Goal: Task Accomplishment & Management: Use online tool/utility

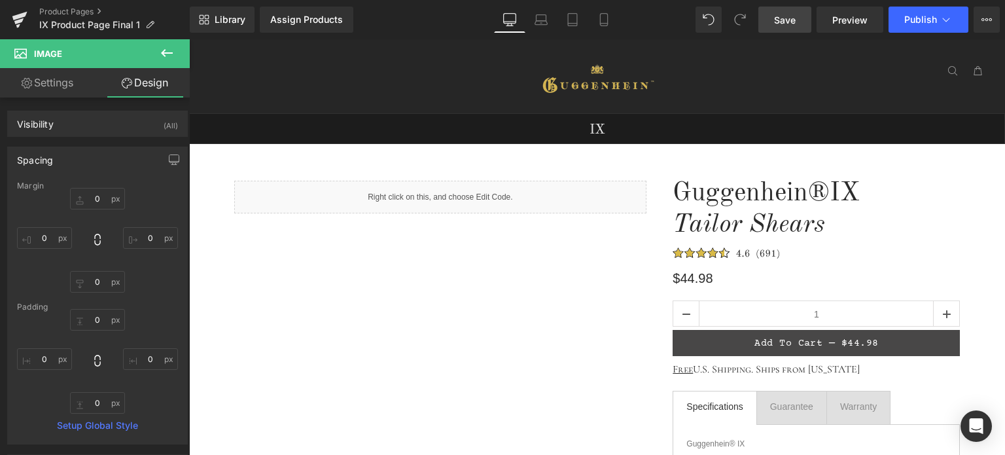
click at [793, 20] on span "Save" at bounding box center [785, 20] width 22 height 14
click at [76, 10] on link "Product Pages" at bounding box center [114, 12] width 150 height 10
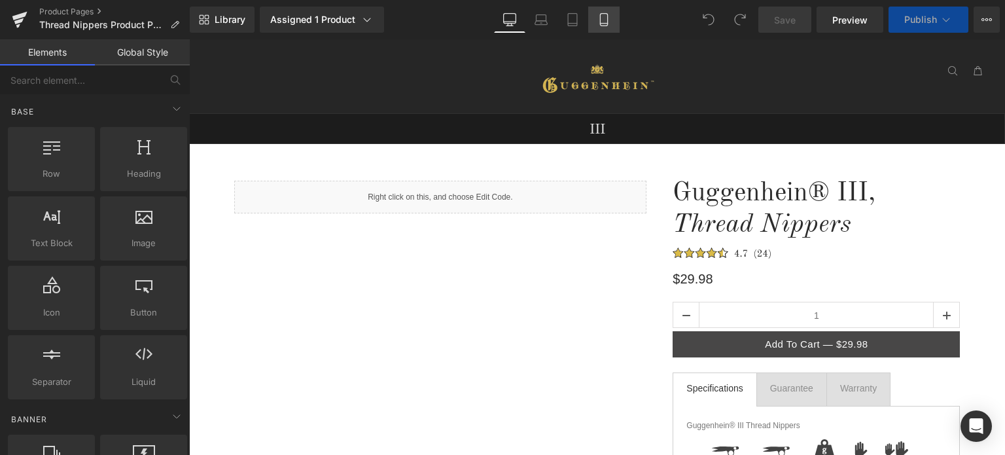
click at [603, 21] on icon at bounding box center [603, 19] width 13 height 13
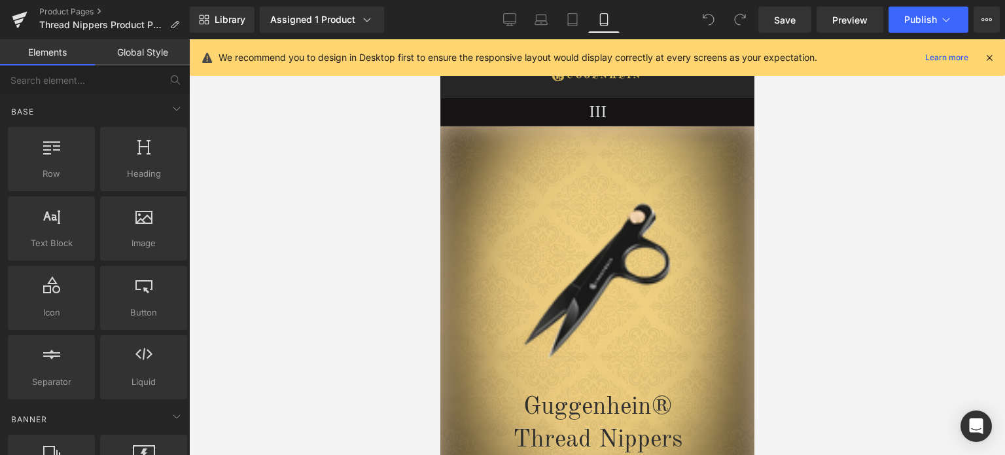
click at [992, 58] on icon at bounding box center [989, 58] width 12 height 12
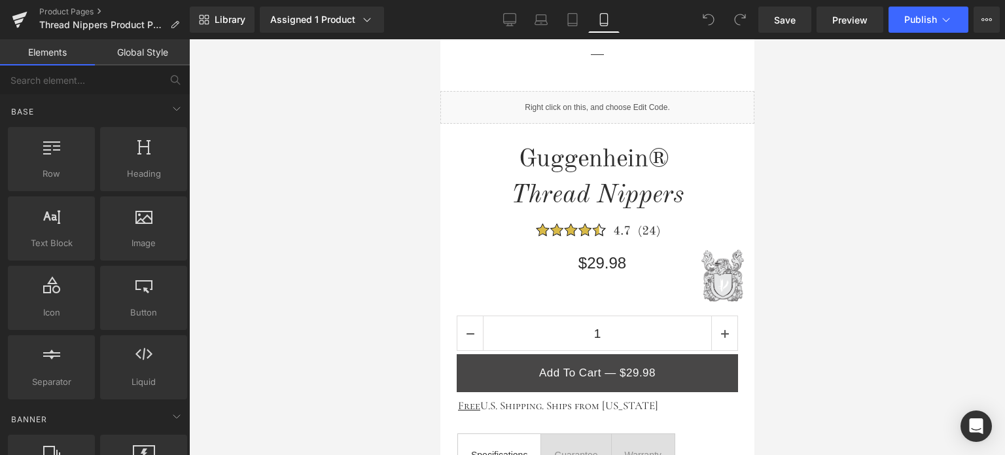
scroll to position [523, 0]
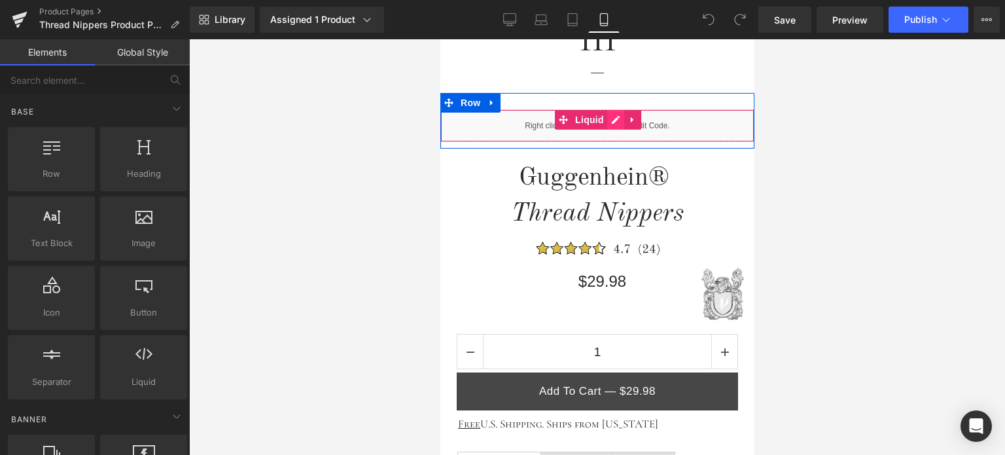
click at [612, 122] on div "Liquid" at bounding box center [597, 125] width 314 height 33
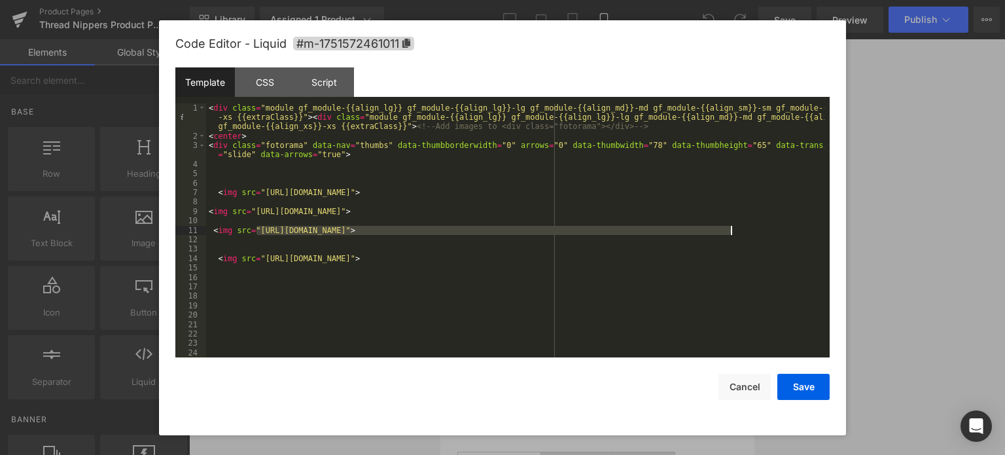
drag, startPoint x: 256, startPoint y: 231, endPoint x: 731, endPoint y: 234, distance: 475.0
click at [731, 234] on div "< div class = "module gf_module-{{align_lg}} gf_module-{{align_lg}}-lg gf_modul…" at bounding box center [515, 249] width 618 height 292
click at [801, 389] on button "Save" at bounding box center [803, 387] width 52 height 26
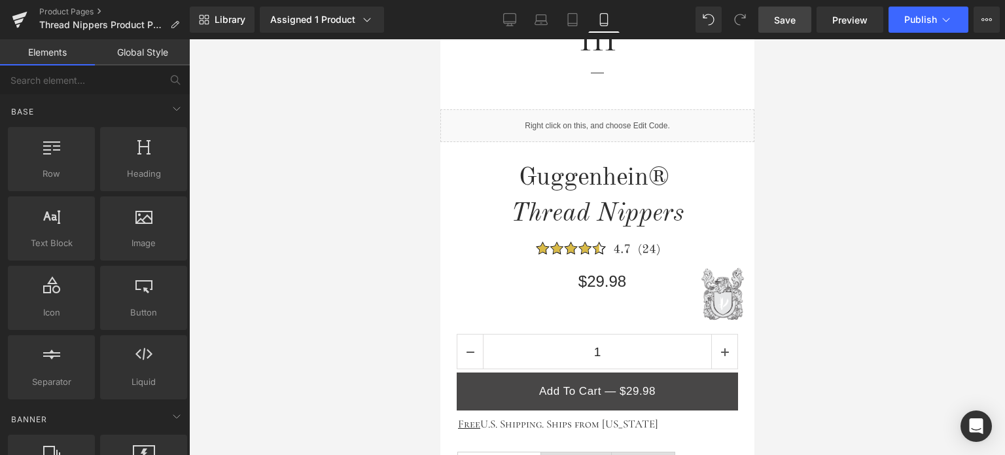
click at [789, 18] on span "Save" at bounding box center [785, 20] width 22 height 14
click at [850, 20] on span "Preview" at bounding box center [849, 20] width 35 height 14
click at [792, 19] on span "Save" at bounding box center [785, 20] width 22 height 14
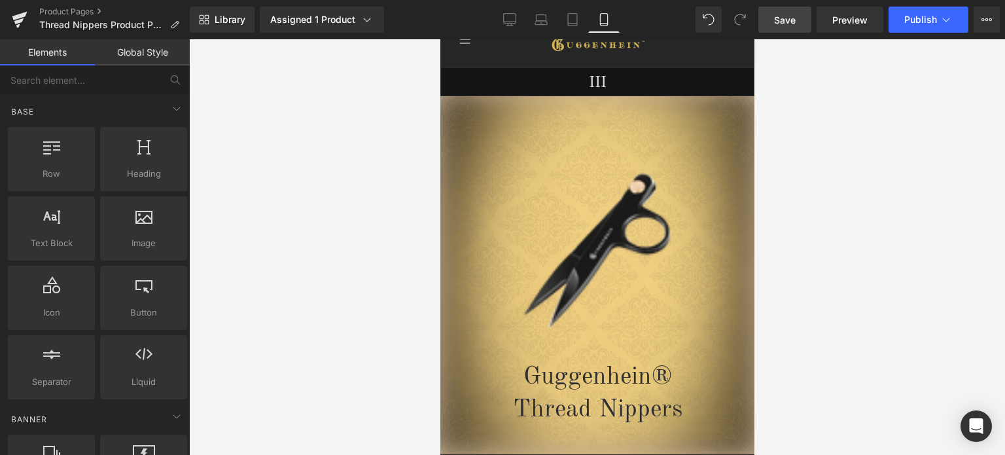
scroll to position [0, 0]
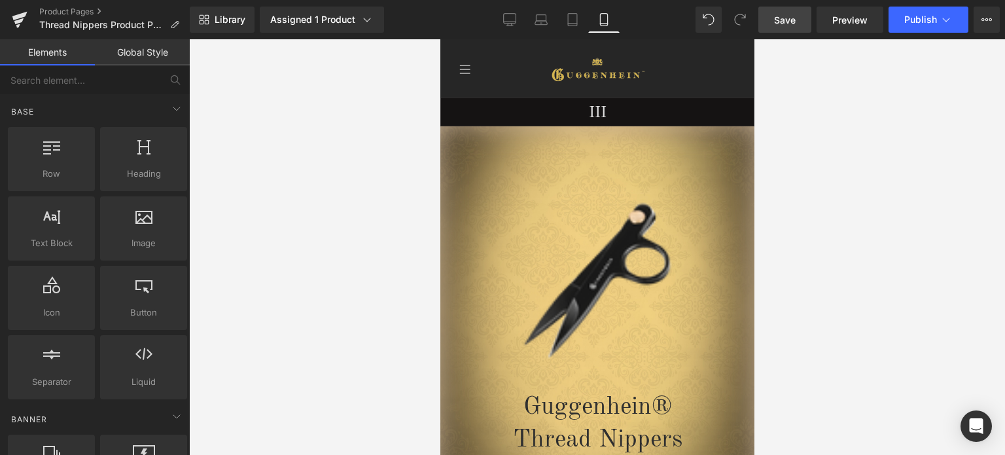
click at [794, 18] on span "Save" at bounding box center [785, 20] width 22 height 14
click at [792, 16] on span "Save" at bounding box center [785, 20] width 22 height 14
click at [785, 20] on span "Save" at bounding box center [785, 20] width 22 height 14
